Goal: Information Seeking & Learning: Learn about a topic

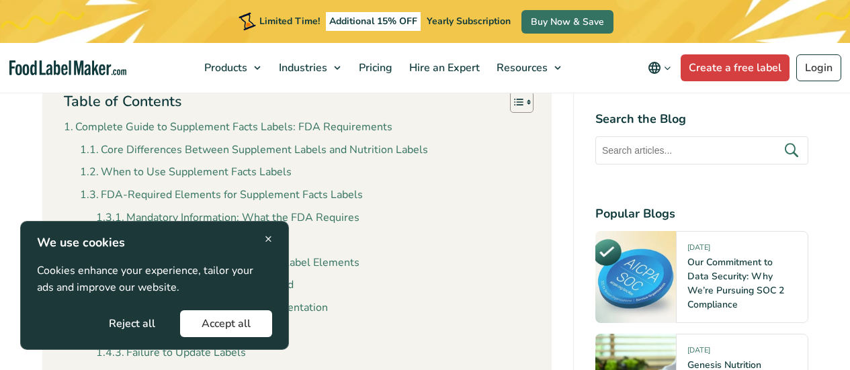
scroll to position [439, 0]
click at [206, 323] on button "Accept all" at bounding box center [226, 323] width 92 height 27
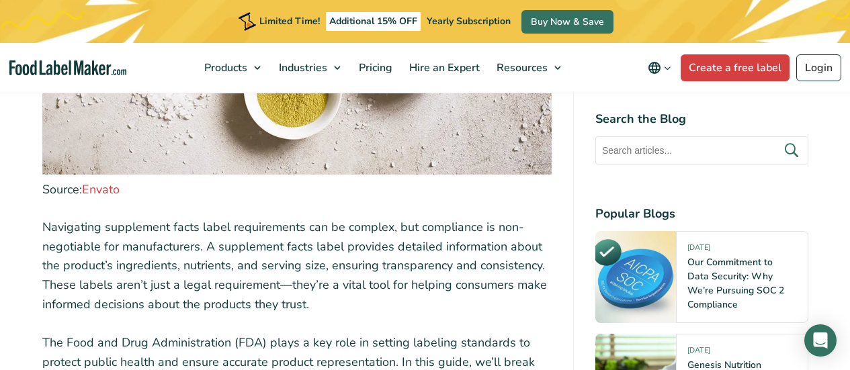
scroll to position [1301, 0]
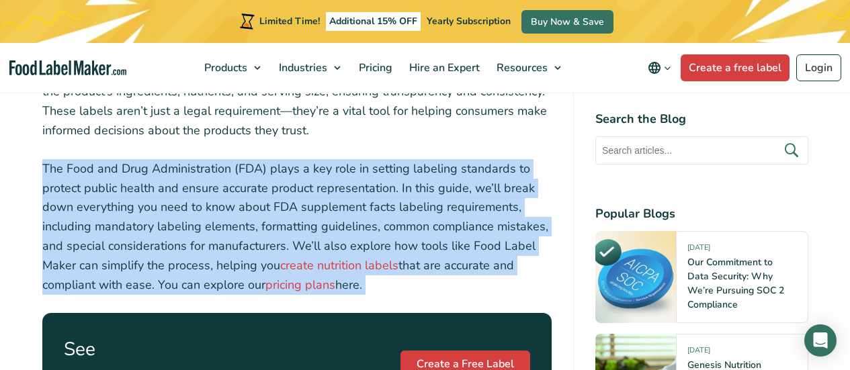
scroll to position [1420, 0]
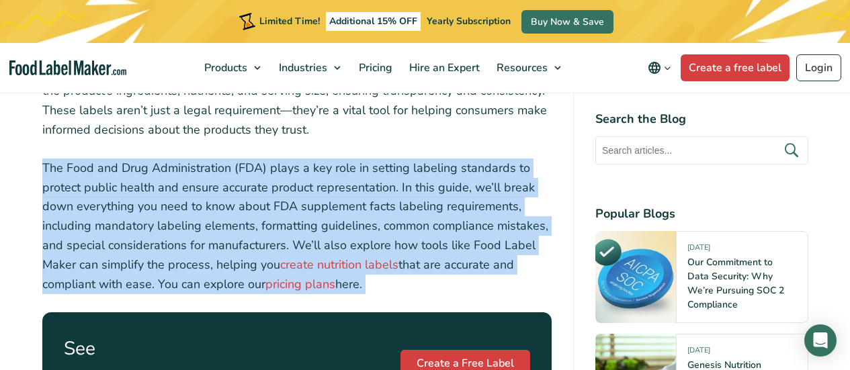
click at [316, 238] on p "The Food and Drug Administration (FDA) plays a key role in setting labeling sta…" at bounding box center [296, 227] width 509 height 136
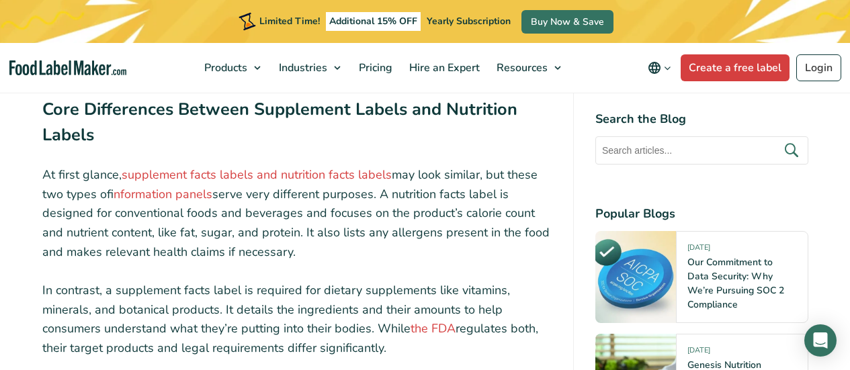
scroll to position [1844, 0]
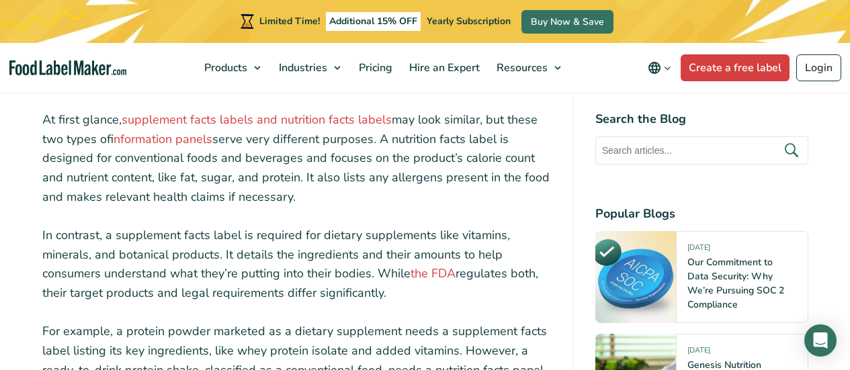
click at [296, 259] on p "In contrast, a supplement facts label is required for dietary supplements like …" at bounding box center [296, 264] width 509 height 77
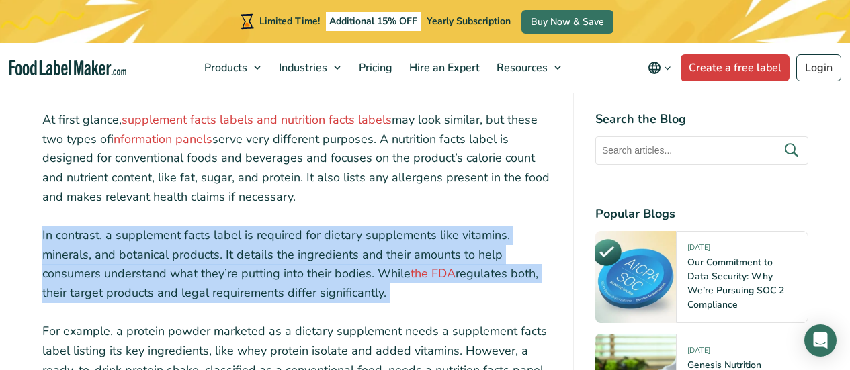
click at [296, 259] on p "In contrast, a supplement facts label is required for dietary supplements like …" at bounding box center [296, 264] width 509 height 77
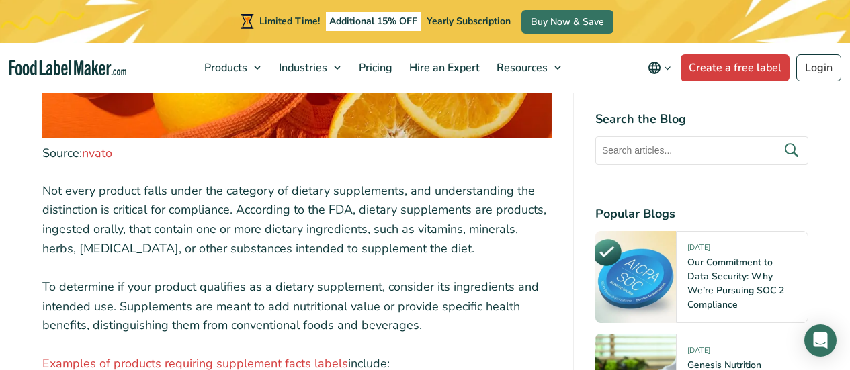
scroll to position [2869, 0]
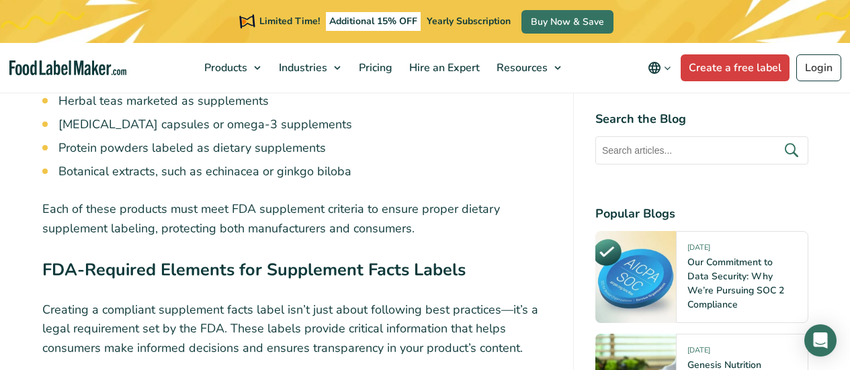
click at [286, 271] on strong "FDA-Required Elements for Supplement Facts Labels" at bounding box center [253, 270] width 423 height 24
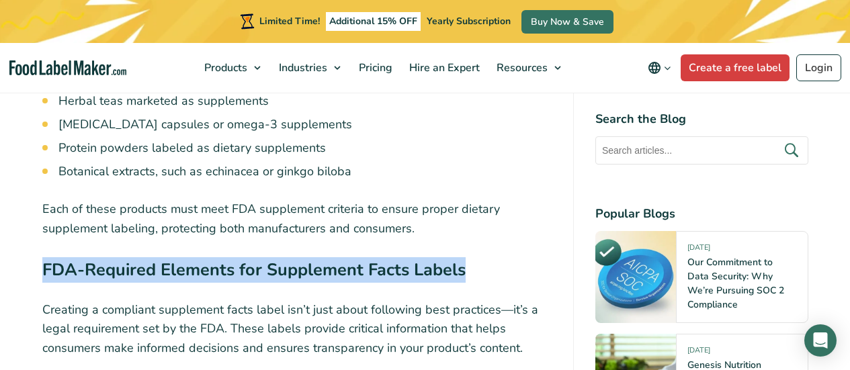
click at [286, 271] on strong "FDA-Required Elements for Supplement Facts Labels" at bounding box center [253, 270] width 423 height 24
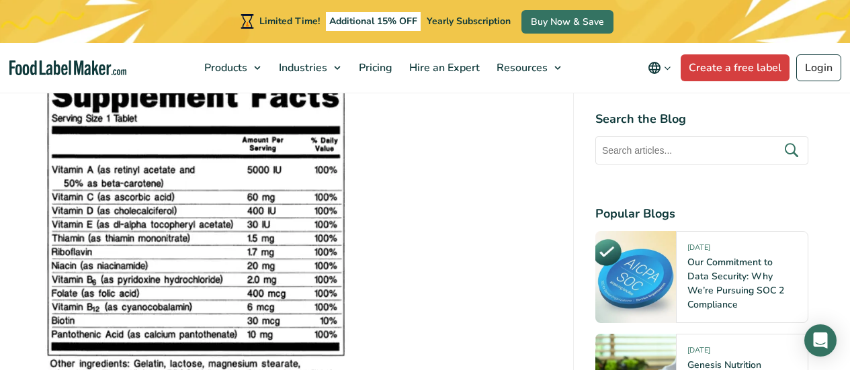
scroll to position [3173, 0]
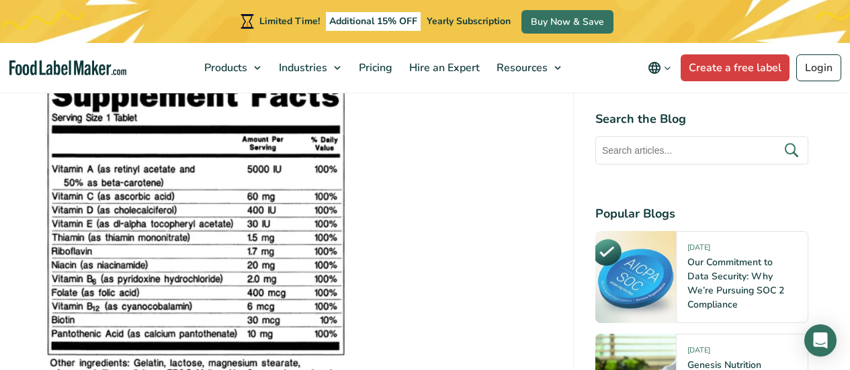
drag, startPoint x: 364, startPoint y: 318, endPoint x: 208, endPoint y: 249, distance: 171.2
click at [208, 249] on figure at bounding box center [296, 234] width 509 height 322
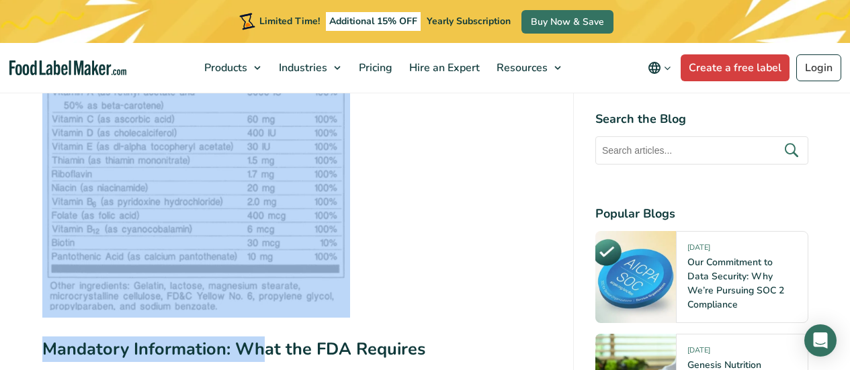
drag, startPoint x: 266, startPoint y: 332, endPoint x: 38, endPoint y: 216, distance: 255.4
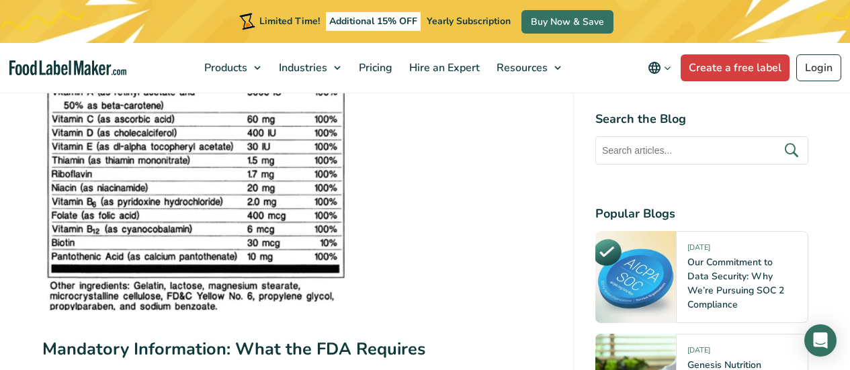
click at [313, 351] on strong "Mandatory Information: What the FDA Requires" at bounding box center [233, 349] width 383 height 24
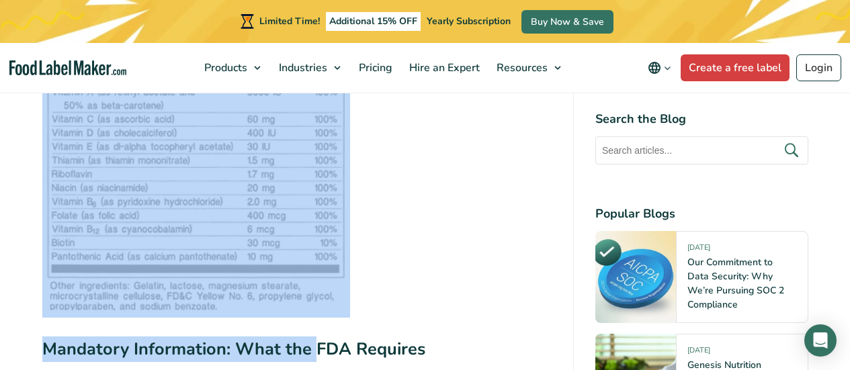
drag, startPoint x: 313, startPoint y: 351, endPoint x: 19, endPoint y: 199, distance: 331.1
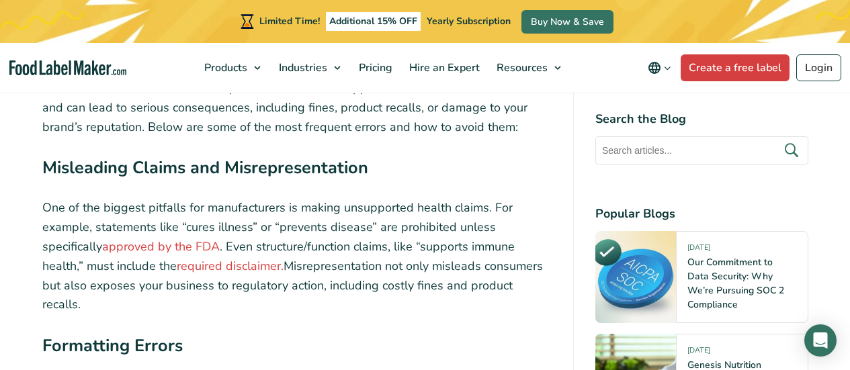
scroll to position [4637, 0]
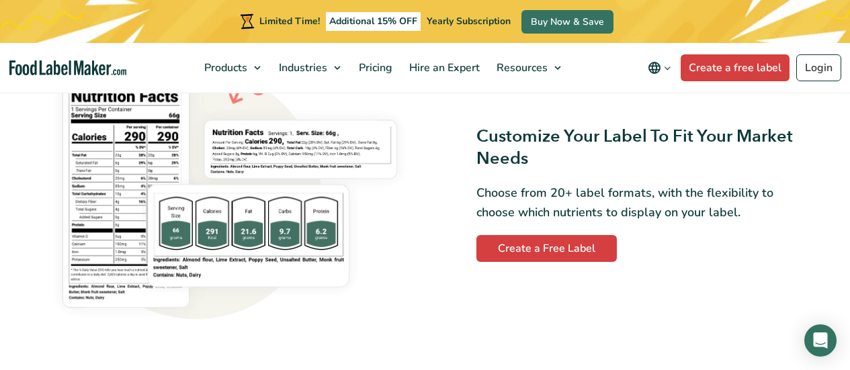
scroll to position [1046, 0]
